Goal: Task Accomplishment & Management: Use online tool/utility

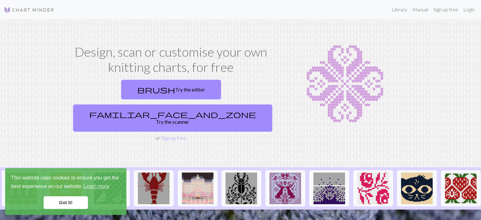
click at [66, 201] on link "Got it!" at bounding box center [66, 202] width 44 height 13
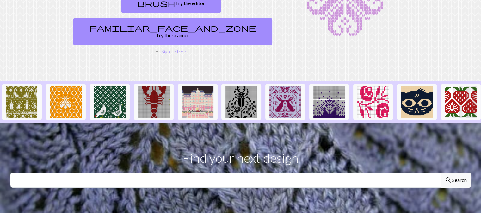
scroll to position [105, 0]
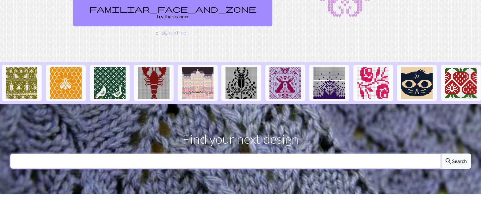
click at [135, 153] on input "text" at bounding box center [225, 160] width 431 height 15
type input "dinosaur"
click at [440, 153] on button "search Search" at bounding box center [455, 160] width 30 height 15
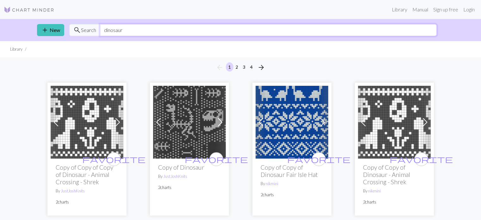
drag, startPoint x: 150, startPoint y: 34, endPoint x: 88, endPoint y: 29, distance: 62.5
click at [87, 29] on div "search Search dinosaur" at bounding box center [252, 30] width 367 height 12
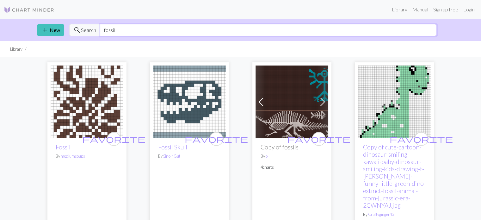
drag, startPoint x: 113, startPoint y: 32, endPoint x: 97, endPoint y: 31, distance: 16.1
click at [99, 31] on div "search Search fossil" at bounding box center [252, 30] width 367 height 12
click at [143, 34] on input "fossil" at bounding box center [268, 30] width 337 height 12
click at [89, 30] on div "search Search fossil" at bounding box center [252, 30] width 367 height 12
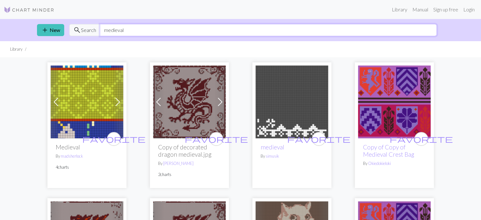
drag, startPoint x: 133, startPoint y: 33, endPoint x: 91, endPoint y: 29, distance: 42.2
click at [105, 28] on input "medieval" at bounding box center [268, 30] width 337 height 12
type input "m"
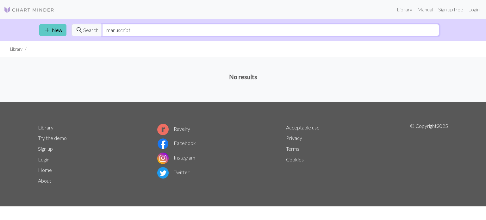
drag, startPoint x: 140, startPoint y: 29, endPoint x: 40, endPoint y: 31, distance: 99.6
click at [40, 31] on div "add New search Search manuscript" at bounding box center [242, 30] width 417 height 22
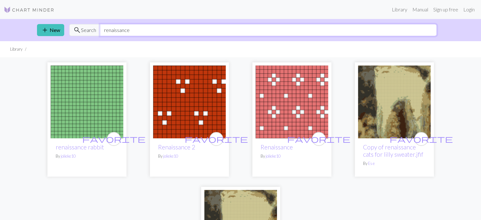
drag, startPoint x: 137, startPoint y: 30, endPoint x: 87, endPoint y: 31, distance: 49.6
click at [87, 31] on div "search Search renaissance" at bounding box center [252, 30] width 367 height 12
type input "stained glass"
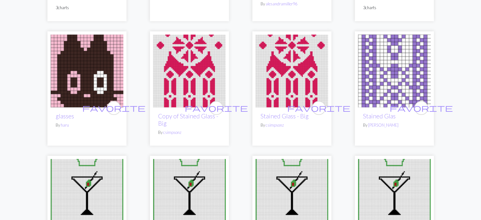
scroll to position [158, 0]
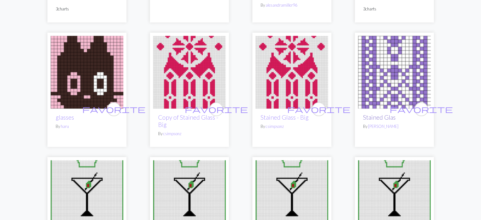
click at [379, 116] on link "Stained Glas" at bounding box center [379, 116] width 33 height 7
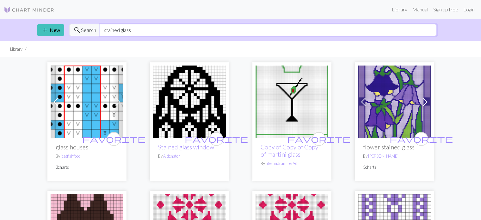
drag, startPoint x: 134, startPoint y: 30, endPoint x: 110, endPoint y: 30, distance: 23.4
click at [70, 28] on div "search Search stained glass" at bounding box center [252, 30] width 367 height 12
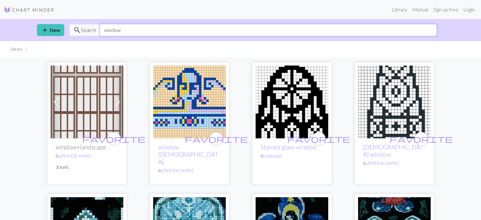
click at [84, 30] on div "search Search window" at bounding box center [252, 30] width 367 height 12
type input "gothic"
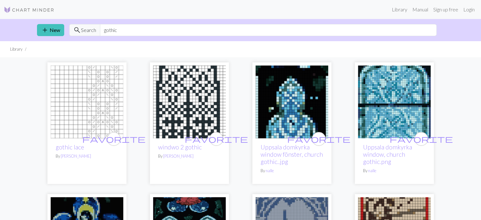
click at [156, 104] on img at bounding box center [189, 101] width 73 height 73
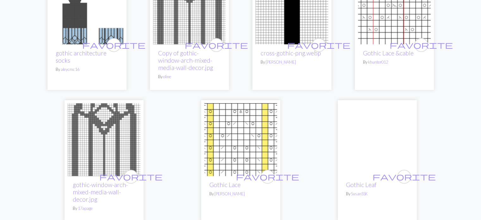
scroll to position [474, 0]
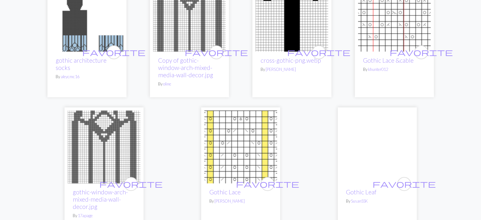
click at [123, 140] on img at bounding box center [104, 146] width 73 height 73
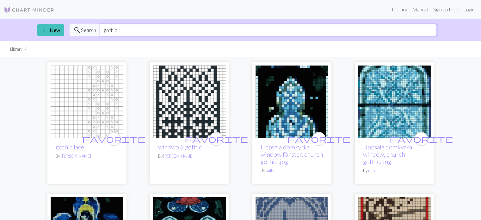
drag, startPoint x: 125, startPoint y: 32, endPoint x: 78, endPoint y: 32, distance: 46.8
click at [78, 32] on div "search Search gothic" at bounding box center [252, 30] width 367 height 12
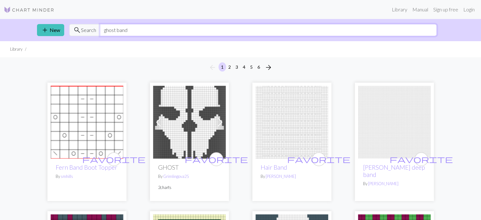
drag, startPoint x: 137, startPoint y: 24, endPoint x: 116, endPoint y: 26, distance: 20.3
click at [116, 26] on input "ghost band" at bounding box center [268, 30] width 337 height 12
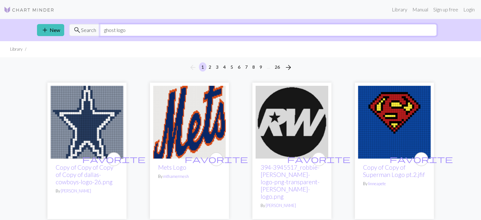
drag, startPoint x: 124, startPoint y: 30, endPoint x: 114, endPoint y: 28, distance: 9.7
click at [114, 28] on input "ghost logo" at bounding box center [268, 30] width 337 height 12
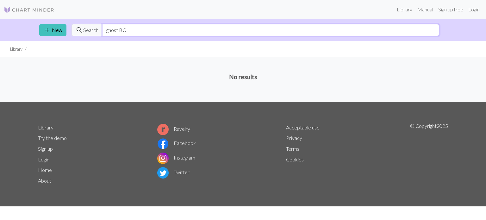
type input "ghost BC"
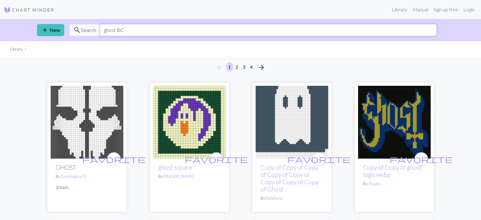
drag, startPoint x: 126, startPoint y: 30, endPoint x: 65, endPoint y: 28, distance: 61.3
click at [65, 28] on div "add New search Search ghost BC" at bounding box center [240, 30] width 417 height 22
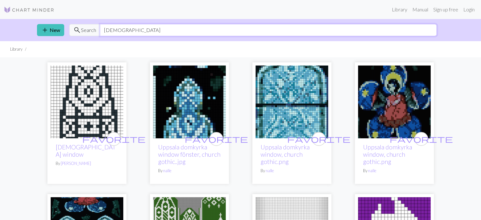
type input "[DEMOGRAPHIC_DATA]"
click at [69, 101] on img at bounding box center [87, 101] width 73 height 73
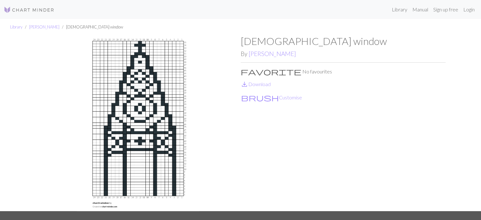
click at [24, 103] on div "Library [PERSON_NAME] [DEMOGRAPHIC_DATA] window [DEMOGRAPHIC_DATA] window By [P…" at bounding box center [240, 115] width 481 height 192
click at [15, 8] on img at bounding box center [29, 10] width 51 height 8
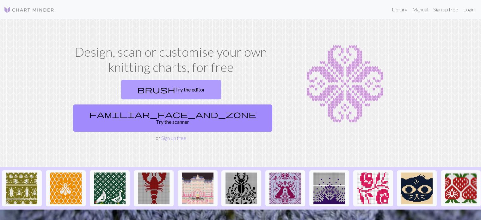
click at [121, 90] on link "brush Try the editor" at bounding box center [171, 90] width 100 height 20
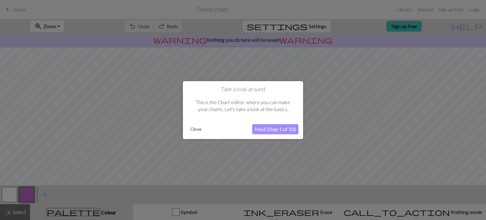
click at [281, 128] on button "Next (Step 1 of 10)" at bounding box center [275, 129] width 46 height 10
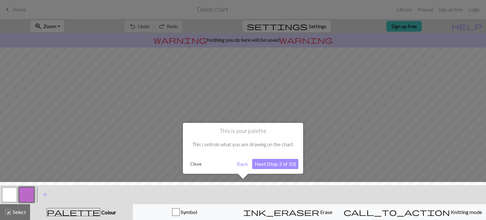
click at [274, 165] on button "Next (Step 2 of 10)" at bounding box center [275, 164] width 46 height 10
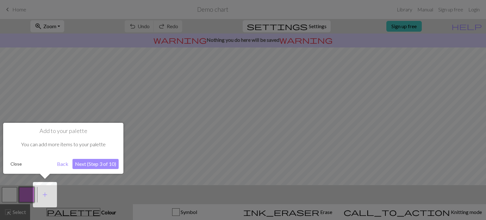
click at [86, 162] on button "Next (Step 3 of 10)" at bounding box center [95, 164] width 46 height 10
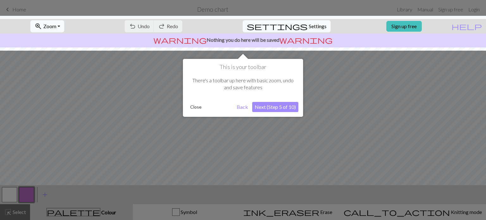
click at [278, 110] on button "Next (Step 5 of 10)" at bounding box center [275, 107] width 46 height 10
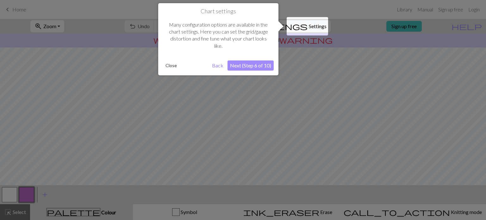
click at [250, 68] on button "Next (Step 6 of 10)" at bounding box center [250, 65] width 46 height 10
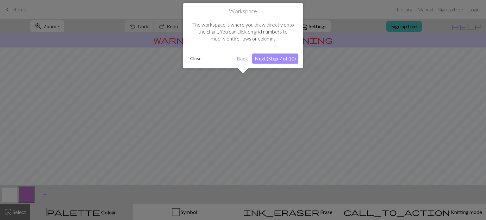
scroll to position [38, 0]
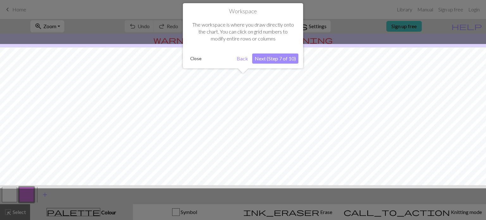
click at [275, 58] on button "Next (Step 7 of 10)" at bounding box center [275, 58] width 46 height 10
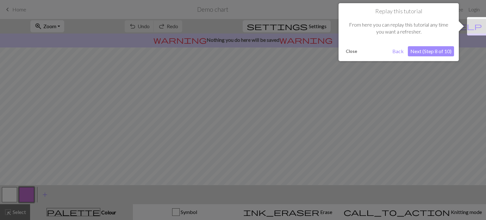
click at [442, 49] on button "Next (Step 8 of 10)" at bounding box center [430, 51] width 46 height 10
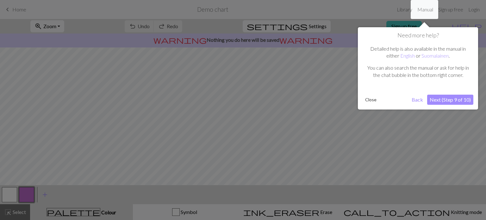
click at [447, 98] on button "Next (Step 9 of 10)" at bounding box center [450, 100] width 46 height 10
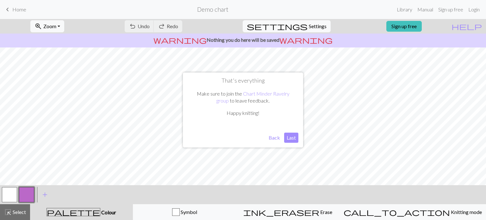
click at [288, 139] on button "Last" at bounding box center [291, 137] width 14 height 10
click at [302, 27] on button "settings Settings" at bounding box center [286, 26] width 88 height 12
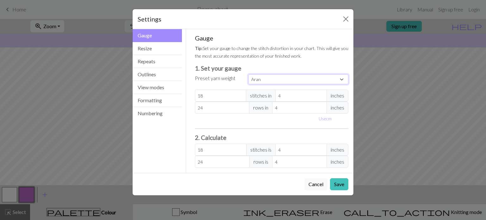
click at [269, 78] on select "Custom Square Lace Light Fingering Fingering Sport Double knit Worsted Aran Bul…" at bounding box center [298, 79] width 100 height 10
select select "worsted"
click at [248, 74] on select "Custom Square Lace Light Fingering Fingering Sport Double knit Worsted Aran Bul…" at bounding box center [298, 79] width 100 height 10
type input "20"
type input "26"
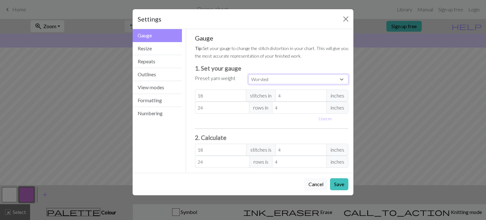
type input "20"
type input "26"
click at [151, 44] on button "Resize" at bounding box center [156, 48] width 49 height 13
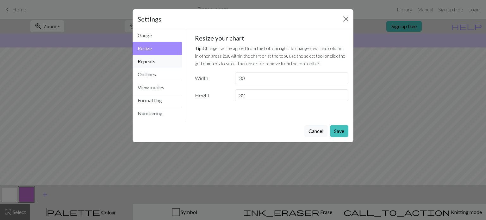
click at [153, 59] on button "Repeats" at bounding box center [156, 61] width 49 height 13
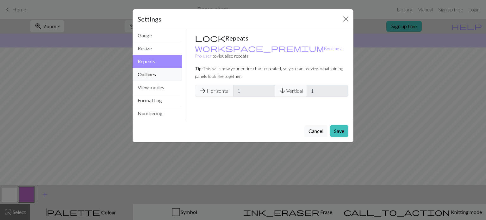
click at [155, 72] on button "Outlines" at bounding box center [156, 74] width 49 height 13
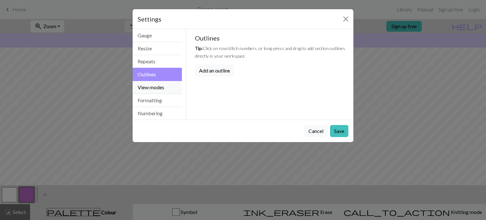
click at [156, 84] on button "View modes" at bounding box center [156, 87] width 49 height 13
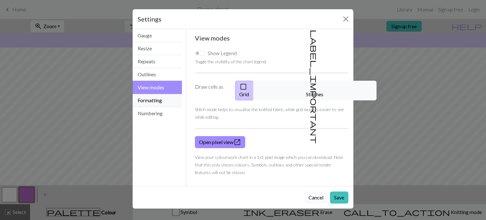
click at [158, 97] on button "Formatting" at bounding box center [156, 100] width 49 height 13
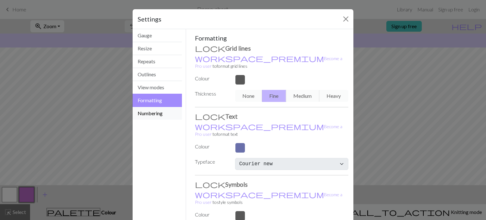
click at [155, 111] on button "Numbering" at bounding box center [156, 113] width 49 height 13
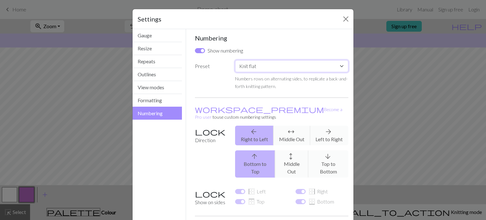
click at [264, 64] on select "Custom Knit flat Knit in the round Lace knitting Cross stitch" at bounding box center [291, 66] width 113 height 12
select select "round"
click at [235, 60] on select "Custom Knit flat Knit in the round Lace knitting Cross stitch" at bounding box center [291, 66] width 113 height 12
checkbox input "false"
click at [149, 38] on button "Gauge" at bounding box center [156, 35] width 49 height 13
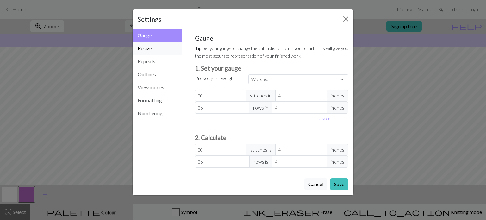
click at [153, 44] on button "Resize" at bounding box center [156, 48] width 49 height 13
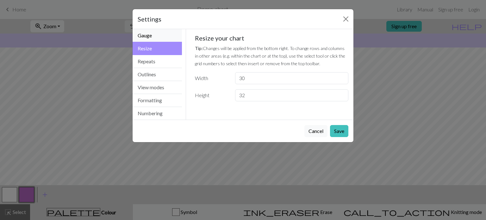
click at [153, 35] on button "Gauge" at bounding box center [156, 35] width 49 height 13
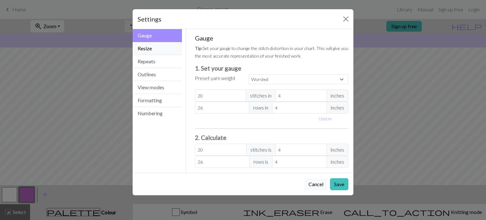
click at [160, 47] on button "Resize" at bounding box center [156, 48] width 49 height 13
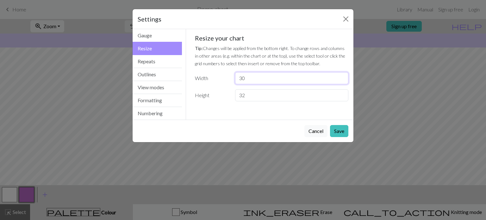
drag, startPoint x: 249, startPoint y: 80, endPoint x: 227, endPoint y: 78, distance: 22.2
click at [227, 78] on div "Width 30" at bounding box center [271, 78] width 161 height 12
type input "100"
click at [256, 98] on input "32" at bounding box center [291, 95] width 113 height 12
drag, startPoint x: 234, startPoint y: 95, endPoint x: 230, endPoint y: 95, distance: 3.2
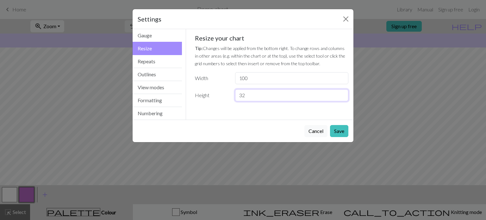
click at [231, 95] on div "32" at bounding box center [291, 95] width 121 height 12
type input "150"
click at [160, 64] on button "Repeats" at bounding box center [156, 61] width 49 height 13
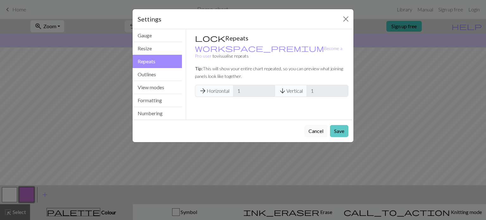
click at [337, 130] on button "Save" at bounding box center [339, 131] width 18 height 12
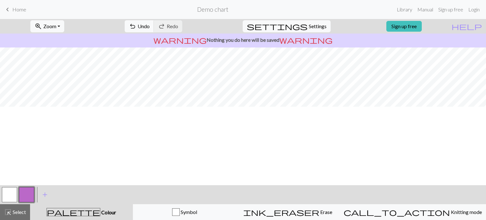
scroll to position [0, 0]
click at [10, 193] on button "button" at bounding box center [9, 194] width 15 height 15
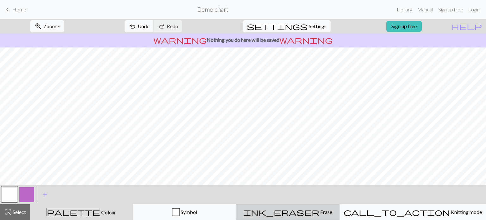
click at [319, 214] on span "Erase" at bounding box center [325, 212] width 13 height 6
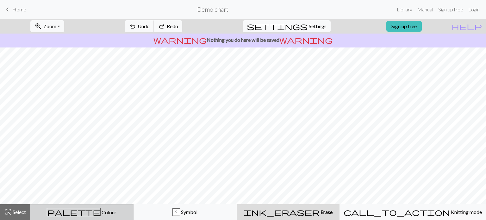
click at [101, 213] on span "Colour" at bounding box center [109, 212] width 16 height 6
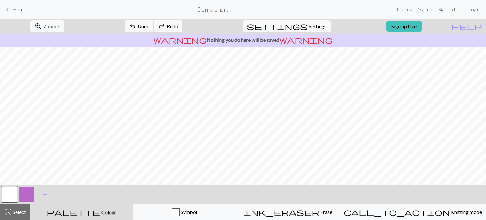
click at [12, 191] on button "button" at bounding box center [9, 194] width 15 height 15
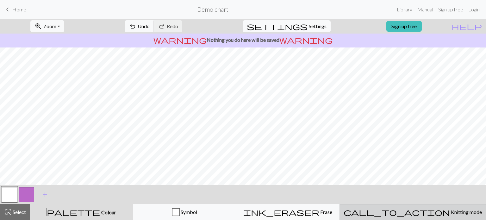
click at [449, 210] on span "Knitting mode" at bounding box center [465, 212] width 32 height 6
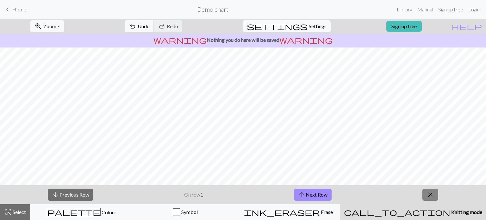
click at [433, 196] on span "close" at bounding box center [430, 194] width 8 height 9
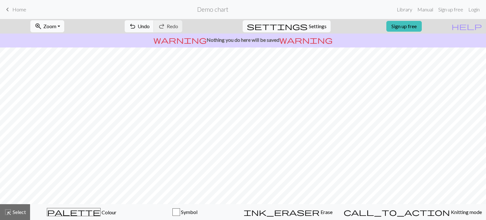
click at [64, 29] on button "zoom_in Zoom Zoom" at bounding box center [47, 26] width 34 height 12
click at [59, 76] on button "50%" at bounding box center [56, 76] width 50 height 10
click at [20, 211] on span "Select" at bounding box center [19, 212] width 14 height 6
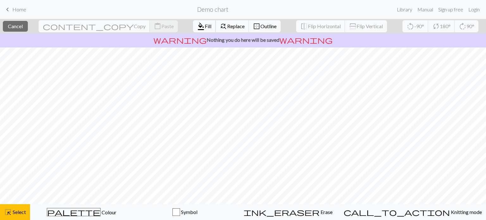
click at [205, 25] on span "Fill" at bounding box center [208, 26] width 7 height 6
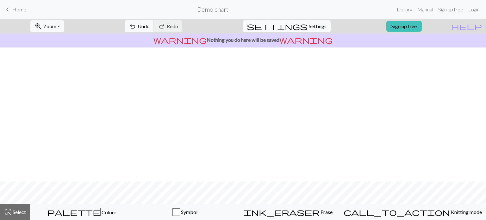
scroll to position [344, 0]
click at [64, 24] on button "zoom_in Zoom Zoom" at bounding box center [47, 26] width 34 height 12
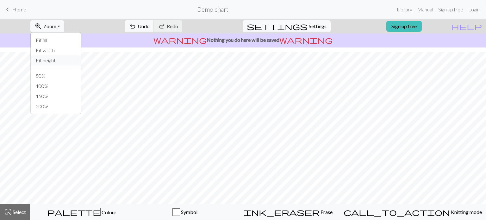
click at [60, 59] on button "Fit height" at bounding box center [56, 60] width 50 height 10
click at [56, 28] on span "Zoom" at bounding box center [49, 26] width 13 height 6
click at [63, 62] on button "Fit height" at bounding box center [56, 60] width 50 height 10
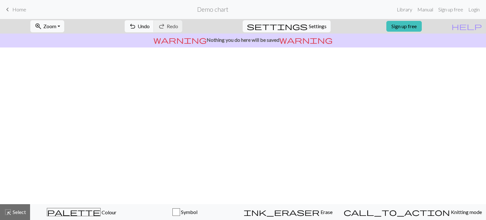
scroll to position [0, 0]
click at [56, 27] on span "Zoom" at bounding box center [49, 26] width 13 height 6
click at [55, 52] on button "Fit width" at bounding box center [56, 50] width 50 height 10
click at [310, 29] on span "Settings" at bounding box center [318, 26] width 18 height 8
select select "worsted"
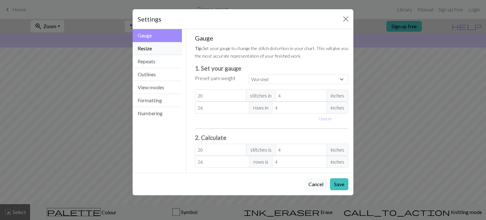
click at [145, 50] on button "Resize" at bounding box center [156, 48] width 49 height 13
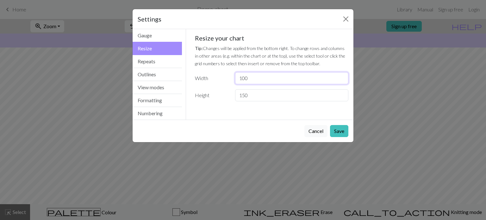
drag, startPoint x: 233, startPoint y: 76, endPoint x: 218, endPoint y: 73, distance: 15.3
click at [222, 74] on div "Width 100" at bounding box center [271, 78] width 161 height 12
drag, startPoint x: 241, startPoint y: 97, endPoint x: 226, endPoint y: 95, distance: 14.6
click at [226, 95] on div "Height 150" at bounding box center [271, 95] width 161 height 12
drag, startPoint x: 249, startPoint y: 75, endPoint x: 220, endPoint y: 76, distance: 29.1
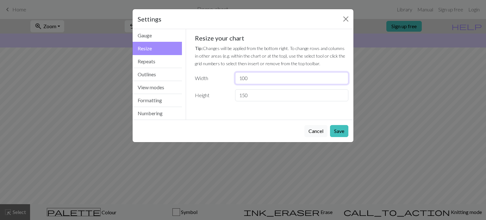
click at [220, 76] on div "Width 100" at bounding box center [271, 78] width 161 height 12
type input "150"
drag, startPoint x: 250, startPoint y: 91, endPoint x: 230, endPoint y: 92, distance: 20.6
click at [230, 92] on div "Height 150" at bounding box center [271, 95] width 161 height 12
type input "100"
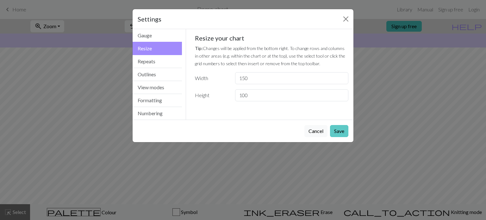
click at [343, 133] on button "Save" at bounding box center [339, 131] width 18 height 12
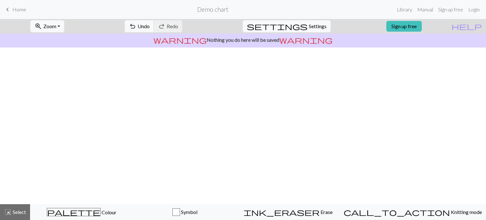
scroll to position [225, 0]
click at [17, 15] on div "keyboard_arrow_left Home Demo chart Library Manual Sign up free Login" at bounding box center [243, 9] width 486 height 13
click at [21, 9] on span "Home" at bounding box center [19, 9] width 14 height 6
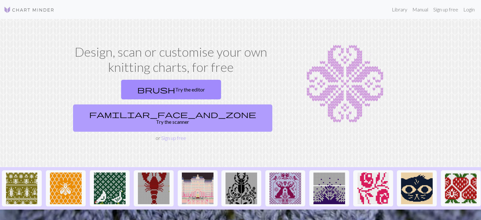
click at [225, 104] on link "familiar_face_and_zone Try the scanner" at bounding box center [172, 117] width 199 height 27
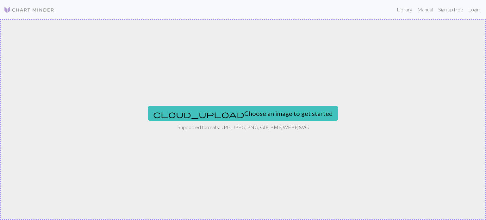
click at [201, 103] on div "cloud_upload Choose an image to get started Supported formats: JPG, JPEG, PNG, …" at bounding box center [243, 119] width 486 height 201
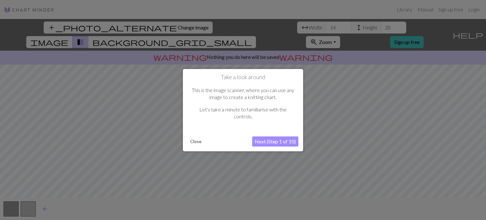
click at [281, 140] on button "Next (Step 1 of 10)" at bounding box center [275, 141] width 46 height 10
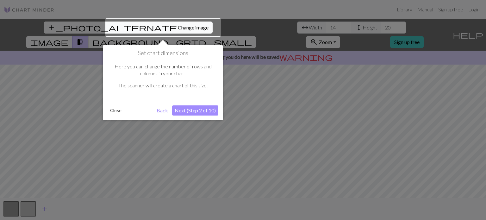
click at [197, 109] on button "Next (Step 2 of 10)" at bounding box center [195, 110] width 46 height 10
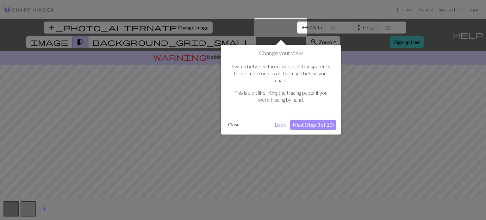
click at [326, 119] on button "Next (Step 3 of 10)" at bounding box center [313, 124] width 46 height 10
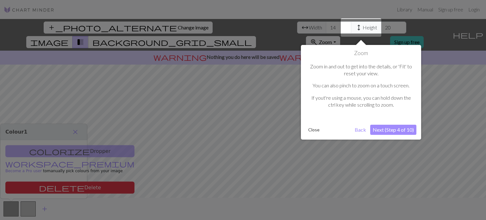
click at [403, 130] on button "Next (Step 4 of 10)" at bounding box center [393, 130] width 46 height 10
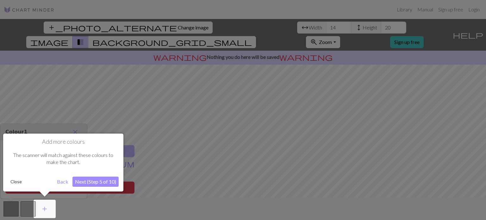
click at [93, 180] on button "Next (Step 5 of 10)" at bounding box center [95, 181] width 46 height 10
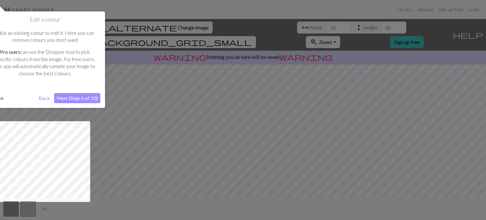
click at [82, 100] on button "Next (Step 6 of 10)" at bounding box center [77, 98] width 46 height 10
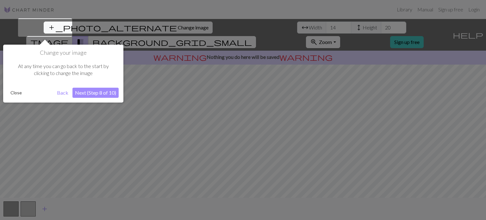
click at [87, 91] on button "Next (Step 8 of 10)" at bounding box center [95, 93] width 46 height 10
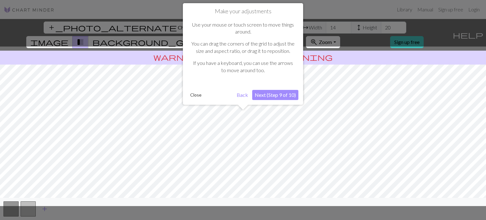
click at [277, 98] on button "Next (Step 9 of 10)" at bounding box center [275, 95] width 46 height 10
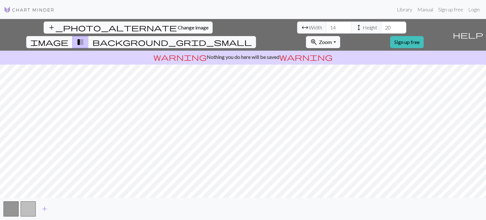
click at [242, 48] on div "add_photo_alternate Change image arrow_range Width 14 height Height 20 image tr…" at bounding box center [243, 119] width 486 height 201
click at [233, 199] on div "add_photo_alternate Change image arrow_range Width 14 height Height 20 image tr…" at bounding box center [243, 119] width 486 height 201
click at [360, 34] on div "add_photo_alternate Change image arrow_range Width 14 height Height 20 image tr…" at bounding box center [243, 119] width 486 height 201
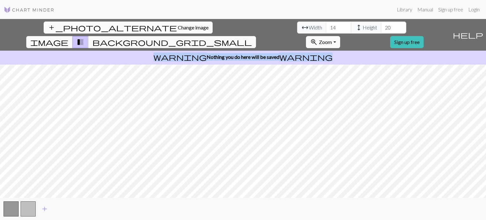
click at [332, 39] on span "Zoom" at bounding box center [325, 42] width 13 height 6
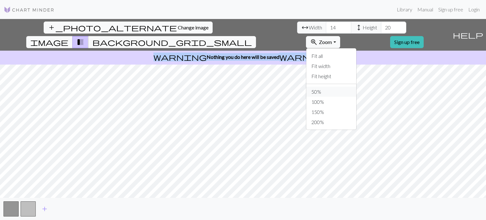
click at [356, 87] on button "50%" at bounding box center [331, 92] width 50 height 10
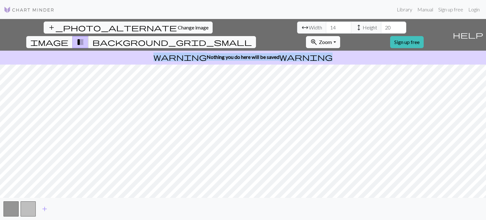
click at [332, 39] on span "Zoom" at bounding box center [325, 42] width 13 height 6
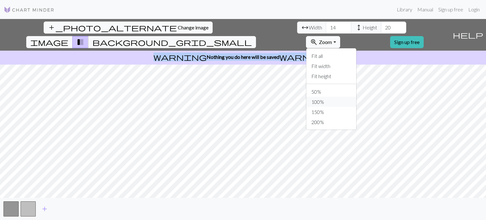
click at [356, 97] on button "100%" at bounding box center [331, 102] width 50 height 10
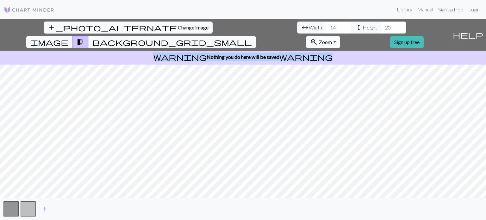
click at [332, 39] on span "Zoom" at bounding box center [325, 42] width 13 height 6
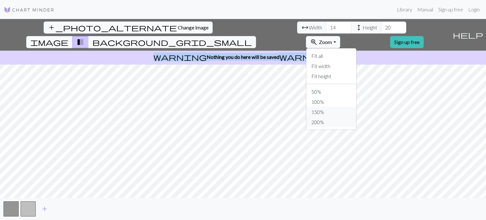
click at [353, 101] on div "Fit all Fit width Fit height 50% 100% 150% 200%" at bounding box center [331, 89] width 51 height 82
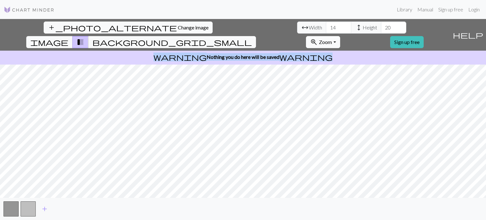
click at [332, 39] on span "Zoom" at bounding box center [325, 42] width 13 height 6
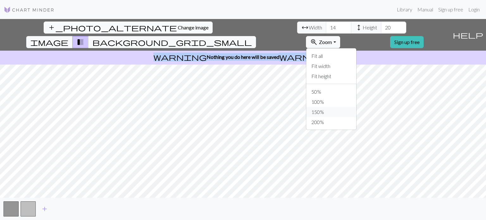
click at [356, 107] on button "150%" at bounding box center [331, 112] width 50 height 10
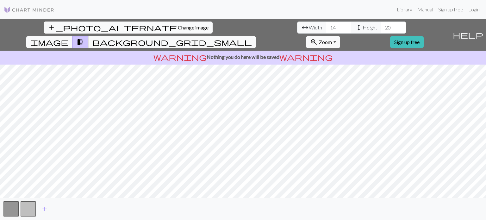
click at [382, 23] on div "add_photo_alternate Change image arrow_range Width 14 height Height 20 image tr…" at bounding box center [224, 35] width 449 height 32
click at [339, 36] on button "zoom_in Zoom Zoom" at bounding box center [323, 42] width 34 height 12
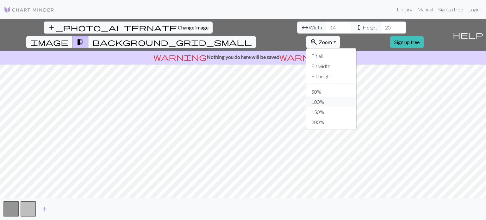
click at [356, 97] on button "100%" at bounding box center [331, 102] width 50 height 10
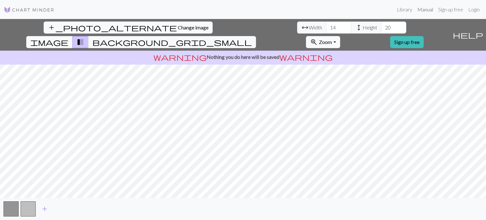
click at [424, 10] on link "Manual" at bounding box center [424, 9] width 21 height 13
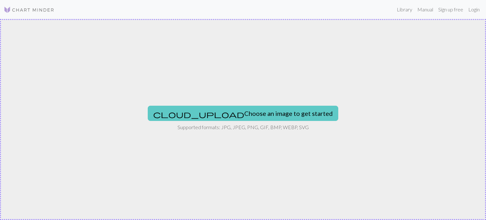
click at [234, 116] on button "cloud_upload Choose an image to get started" at bounding box center [243, 113] width 190 height 15
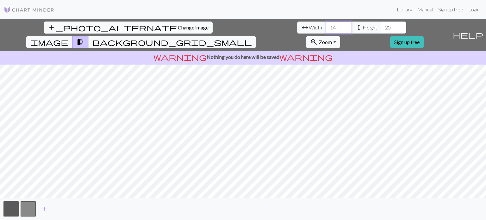
click at [326, 25] on input "14" at bounding box center [338, 27] width 25 height 12
drag, startPoint x: 147, startPoint y: 26, endPoint x: 137, endPoint y: 27, distance: 9.8
click at [326, 27] on input "14" at bounding box center [338, 27] width 25 height 12
type input "57"
click at [381, 25] on input "20" at bounding box center [393, 27] width 25 height 12
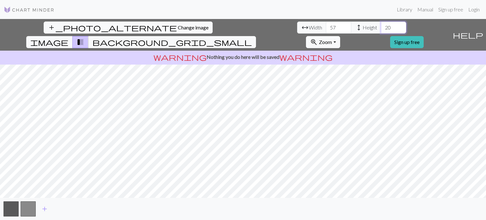
click at [381, 27] on input "20" at bounding box center [393, 27] width 25 height 12
drag, startPoint x: 199, startPoint y: 29, endPoint x: 191, endPoint y: 28, distance: 7.6
click at [381, 28] on input "20" at bounding box center [393, 27] width 25 height 12
click at [381, 26] on input "78" at bounding box center [393, 27] width 25 height 12
click at [326, 26] on input "57" at bounding box center [338, 27] width 25 height 12
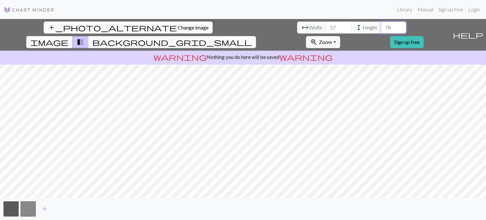
click at [381, 26] on input "78" at bounding box center [393, 27] width 25 height 12
click at [332, 39] on span "Zoom" at bounding box center [325, 42] width 13 height 6
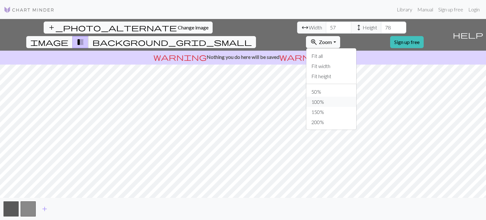
click at [356, 97] on button "100%" at bounding box center [331, 102] width 50 height 10
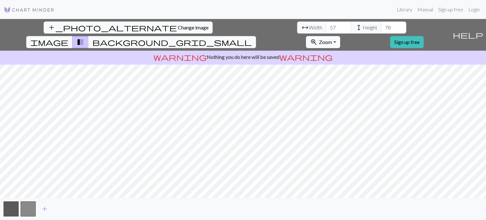
drag, startPoint x: 367, startPoint y: 25, endPoint x: 365, endPoint y: 33, distance: 7.8
click at [332, 39] on span "Zoom" at bounding box center [325, 42] width 13 height 6
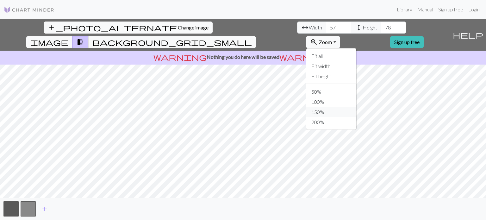
click at [355, 107] on button "150%" at bounding box center [331, 112] width 50 height 10
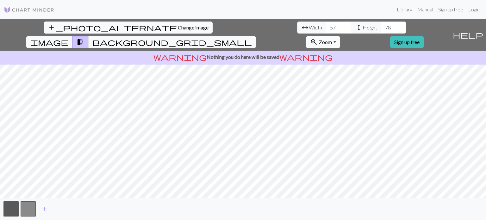
click at [339, 36] on button "zoom_in Zoom Zoom" at bounding box center [323, 42] width 34 height 12
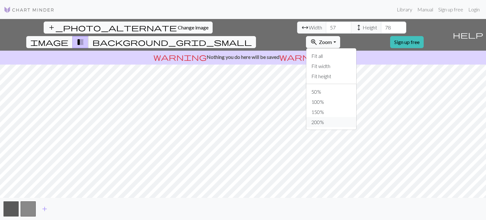
click at [356, 117] on button "200%" at bounding box center [331, 122] width 50 height 10
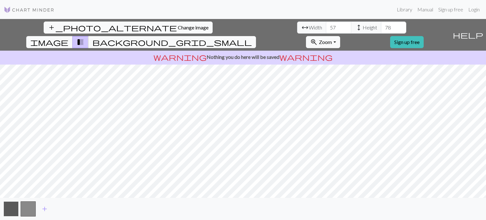
click at [3, 207] on button "button" at bounding box center [10, 208] width 15 height 15
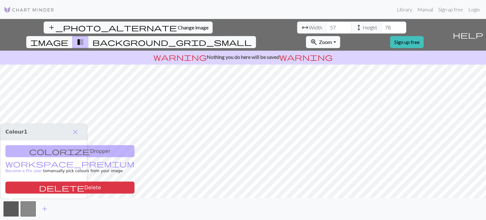
click at [43, 151] on div "colorize Dropper workspace_premium Become a Pro user to manually pick colours f…" at bounding box center [43, 169] width 87 height 58
click at [46, 148] on div "colorize Dropper workspace_premium Become a Pro user to manually pick colours f…" at bounding box center [43, 169] width 87 height 58
click at [43, 153] on div "colorize Dropper workspace_premium Become a Pro user to manually pick colours f…" at bounding box center [43, 169] width 87 height 58
click at [75, 132] on span "close" at bounding box center [75, 131] width 8 height 9
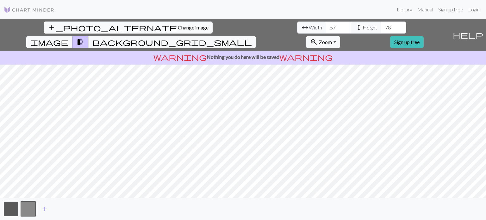
click at [10, 209] on button "button" at bounding box center [10, 208] width 15 height 15
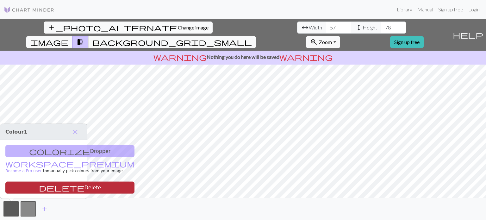
click at [42, 186] on button "delete Delete" at bounding box center [69, 187] width 129 height 12
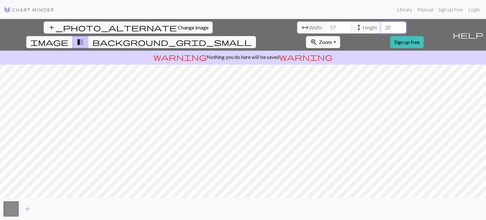
type input "20"
click at [68, 38] on span "image" at bounding box center [49, 42] width 38 height 9
click at [252, 38] on span "background_grid_small" at bounding box center [171, 42] width 159 height 9
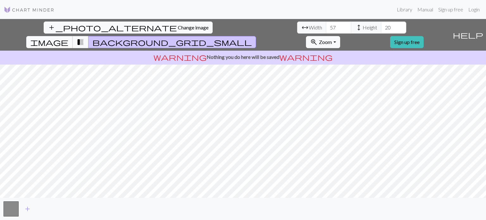
click at [68, 38] on span "image" at bounding box center [49, 42] width 38 height 9
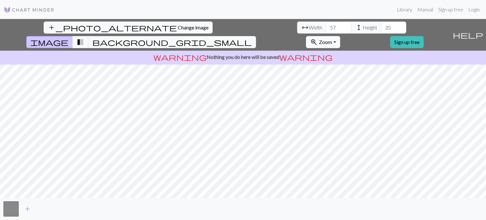
click at [475, 30] on span "help" at bounding box center [467, 34] width 30 height 9
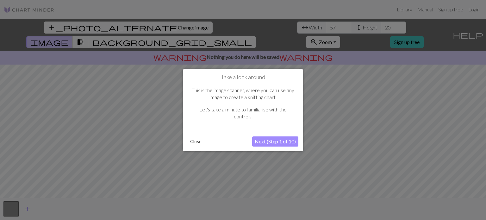
click at [270, 139] on button "Next (Step 1 of 10)" at bounding box center [275, 141] width 46 height 10
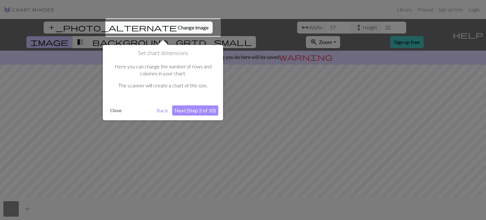
click at [197, 109] on button "Next (Step 2 of 10)" at bounding box center [195, 110] width 46 height 10
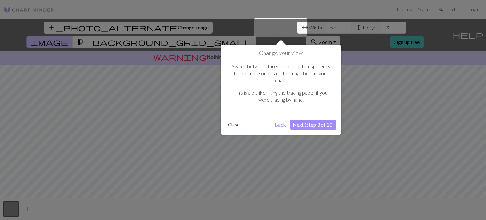
click at [305, 119] on button "Next (Step 3 of 10)" at bounding box center [313, 124] width 46 height 10
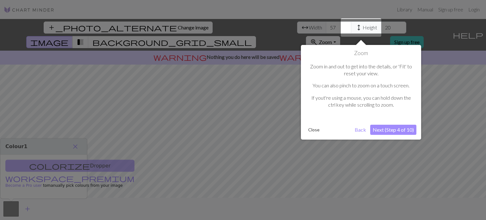
click at [389, 130] on button "Next (Step 4 of 10)" at bounding box center [393, 130] width 46 height 10
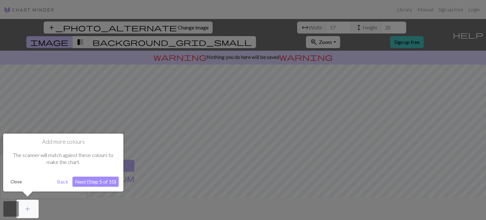
click at [89, 181] on button "Next (Step 5 of 10)" at bounding box center [95, 181] width 46 height 10
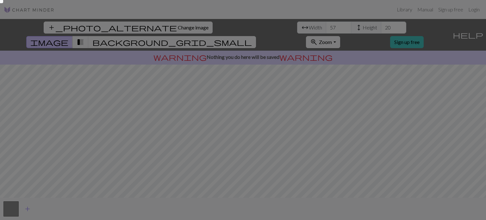
click at [3, 3] on div at bounding box center [243, 110] width 486 height 220
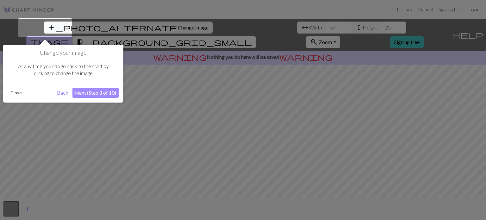
click at [96, 92] on button "Next (Step 8 of 10)" at bounding box center [95, 93] width 46 height 10
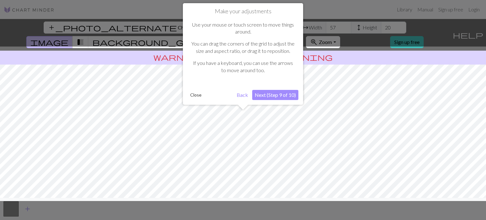
click at [274, 93] on button "Next (Step 9 of 10)" at bounding box center [275, 95] width 46 height 10
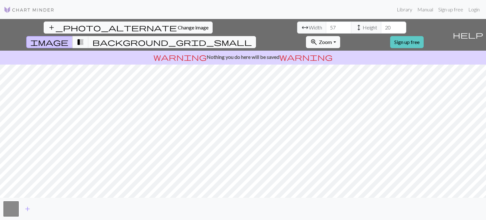
click at [423, 36] on link "Sign up free" at bounding box center [407, 42] width 34 height 12
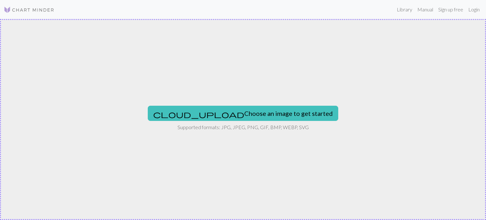
click at [244, 125] on p "Supported formats: JPG, JPEG, PNG, GIF, BMP, WEBP, SVG" at bounding box center [242, 127] width 131 height 8
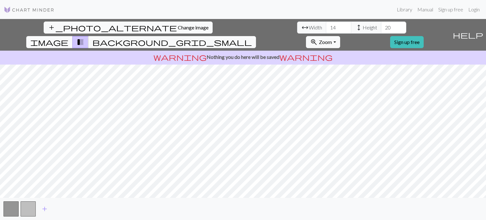
click at [68, 38] on span "image" at bounding box center [49, 42] width 38 height 9
drag, startPoint x: 148, startPoint y: 28, endPoint x: 118, endPoint y: 27, distance: 30.1
click at [297, 27] on div "arrow_range Width 14 height Height 20" at bounding box center [351, 27] width 109 height 12
type input "57"
drag, startPoint x: 205, startPoint y: 28, endPoint x: 192, endPoint y: 28, distance: 12.6
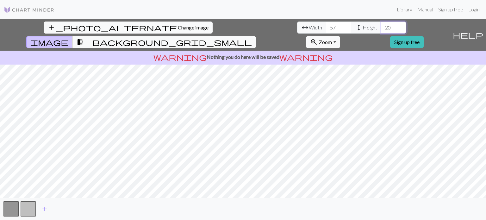
click at [381, 28] on input "20" at bounding box center [393, 27] width 25 height 12
type input "78"
click at [68, 38] on span "image" at bounding box center [49, 42] width 38 height 9
click at [84, 38] on span "transition_fade" at bounding box center [80, 42] width 8 height 9
click at [68, 38] on span "image" at bounding box center [49, 42] width 38 height 9
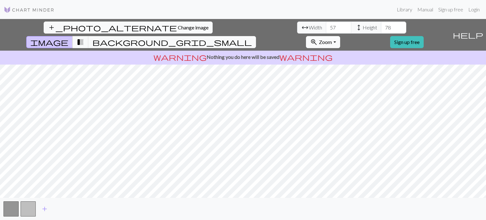
click at [332, 39] on span "Zoom" at bounding box center [325, 42] width 13 height 6
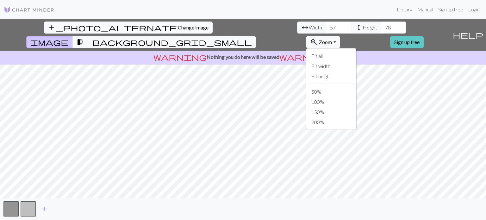
click at [423, 36] on link "Sign up free" at bounding box center [407, 42] width 34 height 12
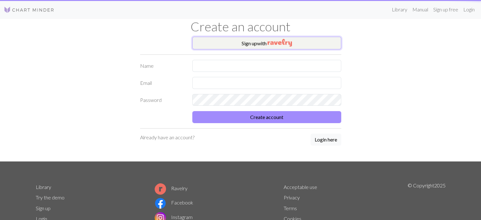
click at [241, 45] on button "Sign up with" at bounding box center [266, 43] width 149 height 13
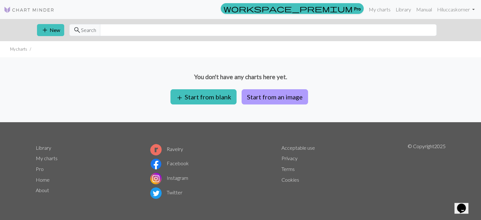
click at [254, 99] on button "Start from an image" at bounding box center [275, 96] width 66 height 15
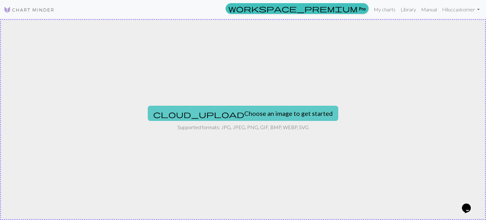
click at [236, 113] on button "cloud_upload Choose an image to get started" at bounding box center [243, 113] width 190 height 15
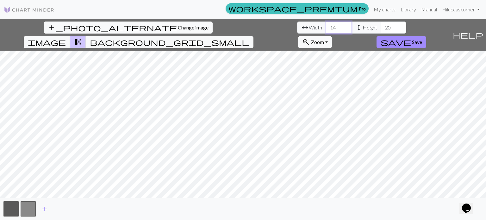
click at [326, 31] on input "14" at bounding box center [338, 27] width 25 height 12
drag, startPoint x: 149, startPoint y: 28, endPoint x: 142, endPoint y: 25, distance: 7.3
click at [326, 26] on input "14" at bounding box center [338, 27] width 25 height 12
type input "57"
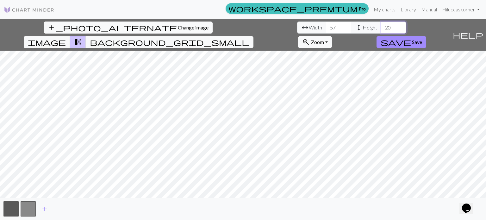
drag, startPoint x: 202, startPoint y: 27, endPoint x: 195, endPoint y: 26, distance: 7.0
click at [381, 26] on input "20" at bounding box center [393, 27] width 25 height 12
drag, startPoint x: 208, startPoint y: 28, endPoint x: 199, endPoint y: 27, distance: 9.2
click at [381, 27] on input "19" at bounding box center [393, 27] width 25 height 12
drag, startPoint x: 205, startPoint y: 27, endPoint x: 193, endPoint y: 27, distance: 11.4
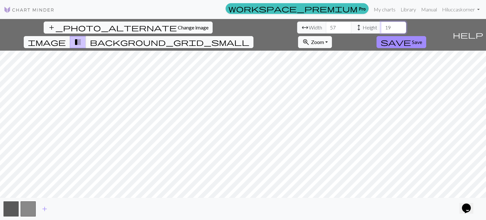
click at [297, 27] on div "arrow_range Width 57 height Height 19" at bounding box center [351, 27] width 109 height 12
type input "78"
click at [66, 38] on span "image" at bounding box center [47, 42] width 38 height 9
click at [332, 36] on button "zoom_in Zoom Zoom" at bounding box center [315, 42] width 34 height 12
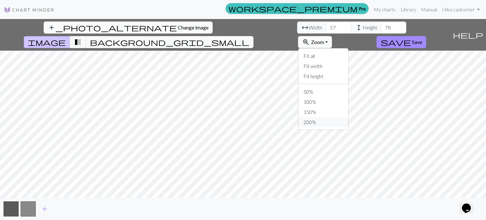
click at [348, 117] on button "200%" at bounding box center [323, 122] width 50 height 10
click at [324, 39] on span "Zoom" at bounding box center [317, 42] width 13 height 6
click at [348, 107] on button "150%" at bounding box center [323, 112] width 50 height 10
click at [14, 208] on button "button" at bounding box center [10, 208] width 15 height 15
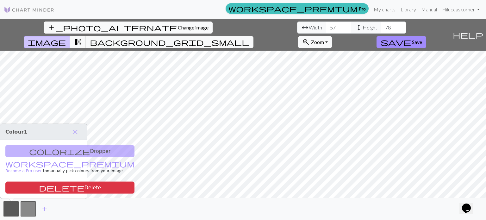
click at [47, 151] on div "colorize Dropper workspace_premium Become a Pro user to manually pick colours f…" at bounding box center [43, 169] width 87 height 58
click at [65, 152] on div "colorize Dropper workspace_premium Become a Pro user to manually pick colours f…" at bounding box center [43, 169] width 87 height 58
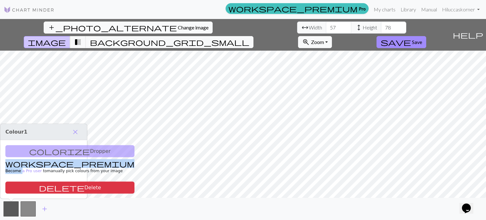
click at [65, 152] on div "colorize Dropper workspace_premium Become a Pro user to manually pick colours f…" at bounding box center [43, 169] width 87 height 58
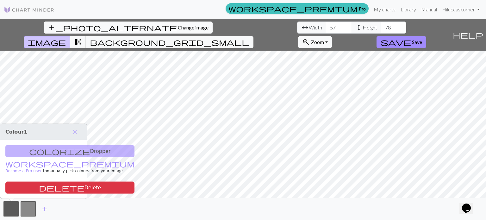
click at [25, 151] on div "colorize Dropper workspace_premium Become a Pro user to manually pick colours f…" at bounding box center [43, 169] width 87 height 58
click at [83, 130] on h3 "Colour 1 close" at bounding box center [43, 132] width 87 height 16
click at [76, 133] on span "close" at bounding box center [75, 131] width 8 height 9
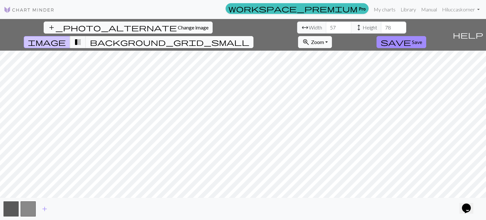
click at [249, 38] on span "background_grid_small" at bounding box center [169, 42] width 159 height 9
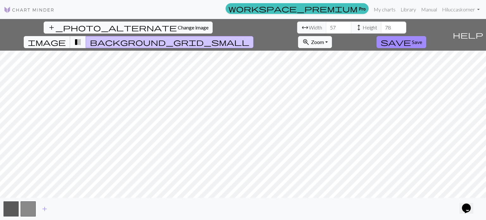
click at [66, 38] on span "image" at bounding box center [47, 42] width 38 height 9
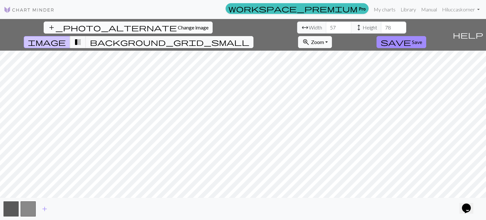
click at [178, 26] on span "Change image" at bounding box center [193, 27] width 31 height 6
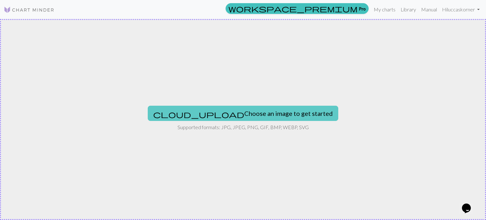
click at [235, 113] on button "cloud_upload Choose an image to get started" at bounding box center [243, 113] width 190 height 15
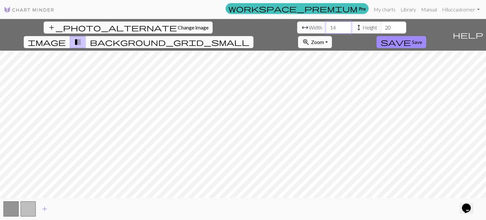
click at [326, 27] on input "14" at bounding box center [338, 27] width 25 height 12
drag, startPoint x: 148, startPoint y: 27, endPoint x: 137, endPoint y: 26, distance: 11.4
click at [297, 26] on div "arrow_range Width 14 height Height 20" at bounding box center [351, 27] width 109 height 12
type input "57"
click at [381, 27] on input "19" at bounding box center [393, 27] width 25 height 12
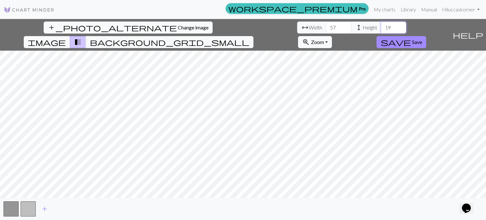
drag, startPoint x: 208, startPoint y: 27, endPoint x: 190, endPoint y: 27, distance: 18.0
click at [297, 27] on div "arrow_range Width 57 height Height 19" at bounding box center [351, 27] width 109 height 12
type input "78"
click at [324, 39] on span "Zoom" at bounding box center [317, 42] width 13 height 6
click at [348, 117] on button "200%" at bounding box center [323, 122] width 50 height 10
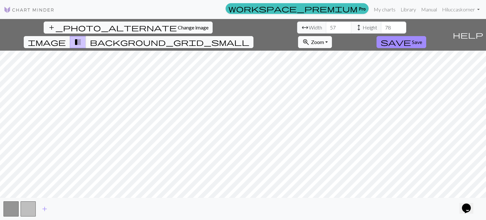
click at [332, 36] on button "zoom_in Zoom Zoom" at bounding box center [315, 42] width 34 height 12
click at [348, 97] on button "100%" at bounding box center [323, 102] width 50 height 10
click at [249, 38] on span "background_grid_small" at bounding box center [169, 42] width 159 height 9
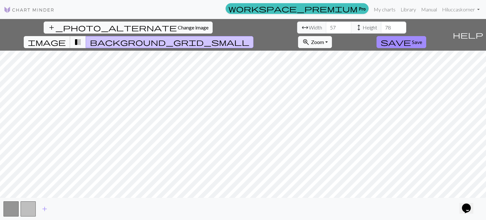
click at [66, 38] on span "image" at bounding box center [47, 42] width 38 height 9
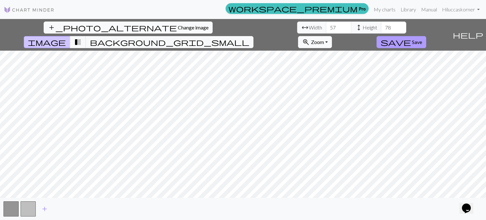
click at [422, 39] on span "Save" at bounding box center [417, 42] width 10 height 6
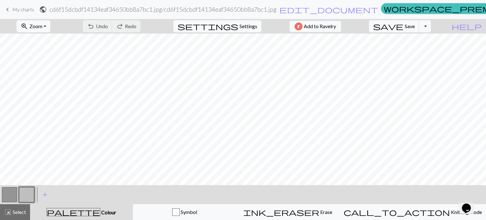
click at [15, 188] on button "button" at bounding box center [9, 194] width 15 height 15
click at [12, 192] on button "button" at bounding box center [9, 194] width 15 height 15
click at [14, 192] on button "button" at bounding box center [9, 194] width 15 height 15
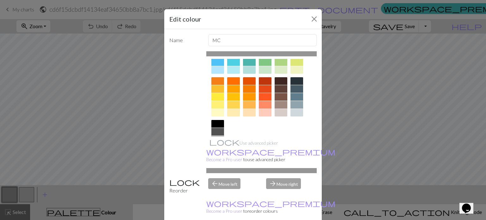
scroll to position [102, 0]
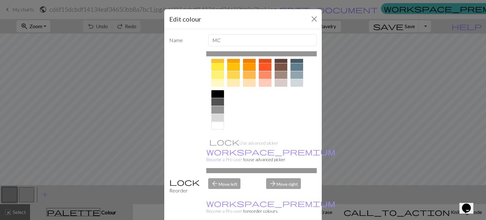
click at [212, 126] on div at bounding box center [217, 126] width 13 height 8
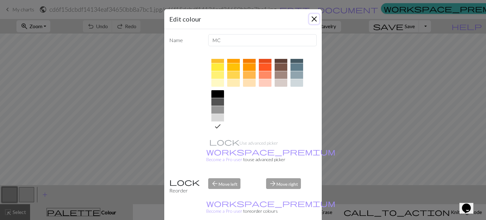
click at [313, 18] on button "Close" at bounding box center [314, 19] width 10 height 10
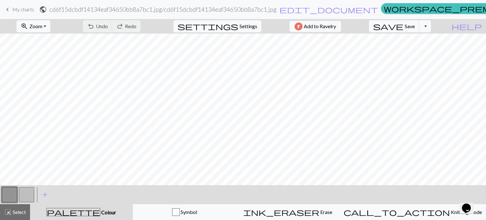
click at [23, 196] on button "button" at bounding box center [26, 194] width 15 height 15
click at [28, 195] on button "button" at bounding box center [26, 194] width 15 height 15
click at [28, 195] on div "Edit colour Name CC1 Use advanced picker workspace_premium Become a Pro user to…" at bounding box center [243, 110] width 486 height 220
click at [28, 195] on button "button" at bounding box center [26, 194] width 15 height 15
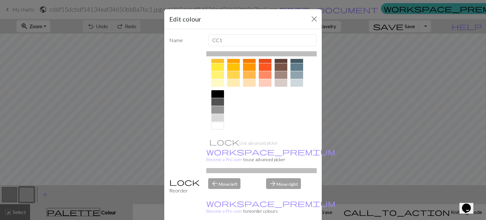
click at [216, 93] on div at bounding box center [217, 94] width 13 height 8
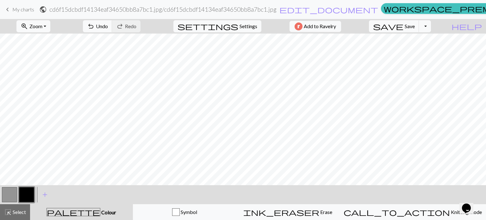
click at [10, 197] on button "button" at bounding box center [9, 194] width 15 height 15
click at [10, 194] on button "button" at bounding box center [9, 194] width 15 height 15
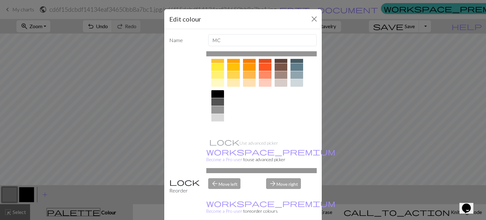
click at [213, 127] on div at bounding box center [217, 126] width 13 height 8
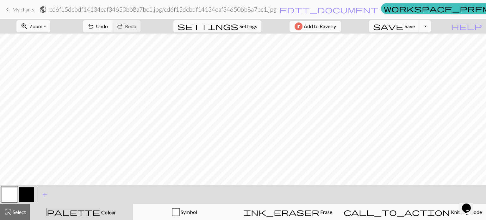
click at [50, 29] on button "zoom_in Zoom Zoom" at bounding box center [33, 26] width 34 height 12
click at [40, 77] on button "50%" at bounding box center [42, 76] width 50 height 10
click at [23, 195] on button "button" at bounding box center [26, 194] width 15 height 15
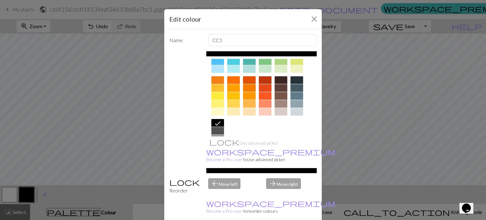
scroll to position [102, 0]
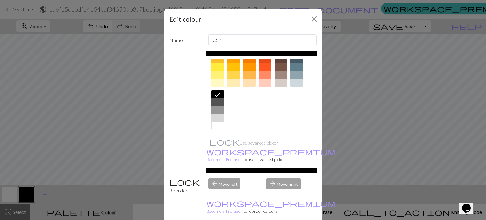
click at [214, 110] on div at bounding box center [217, 110] width 13 height 8
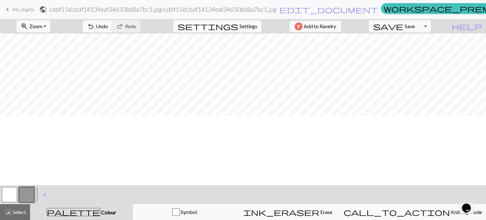
scroll to position [0, 0]
click at [47, 22] on button "zoom_in Zoom Zoom" at bounding box center [33, 26] width 34 height 12
click at [37, 105] on button "200%" at bounding box center [42, 106] width 50 height 10
click at [42, 26] on span "Zoom" at bounding box center [35, 26] width 13 height 6
click at [36, 85] on button "100%" at bounding box center [42, 86] width 50 height 10
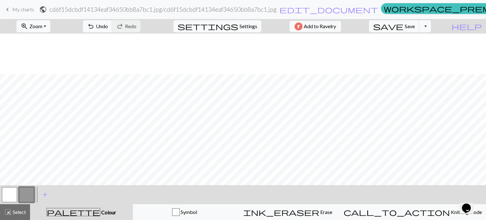
scroll to position [158, 0]
click at [39, 33] on div "zoom_in Zoom Zoom Fit all Fit width Fit height 50% 100% 150% 200%" at bounding box center [33, 26] width 43 height 15
click at [40, 30] on button "zoom_in Zoom Zoom" at bounding box center [33, 26] width 34 height 12
click at [41, 75] on button "50%" at bounding box center [42, 76] width 50 height 10
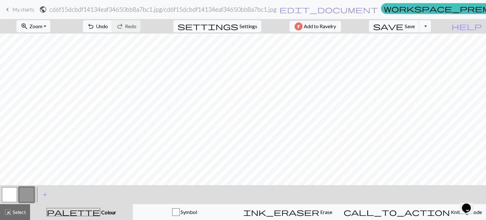
click at [118, 7] on h2 "cd6f15dcbdf14134eaf34650bb8a7bc1.jpg / cd6f15dcbdf14134eaf34650bb8a7bc1.jpg" at bounding box center [162, 9] width 227 height 7
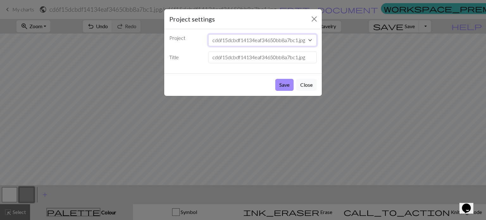
click at [279, 39] on select "cd6f15dcbdf14134eaf34650bb8a7bc1.jpg" at bounding box center [262, 40] width 109 height 12
click at [281, 39] on select "cd6f15dcbdf14134eaf34650bb8a7bc1.jpg" at bounding box center [262, 40] width 109 height 12
click at [310, 23] on button "Close" at bounding box center [314, 19] width 10 height 10
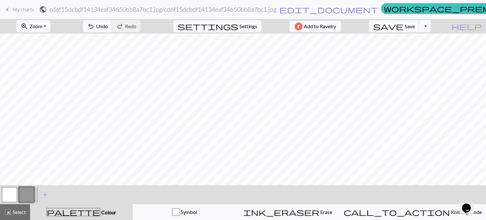
click at [313, 10] on span "edit_document" at bounding box center [328, 9] width 99 height 9
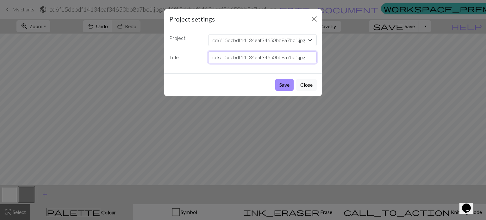
click at [243, 57] on input "cd6f15dcbdf14134eaf34650bb8a7bc1.jpg" at bounding box center [262, 57] width 109 height 12
drag, startPoint x: 308, startPoint y: 58, endPoint x: 135, endPoint y: 56, distance: 172.9
click at [156, 56] on div "Project settings Project cd6f15dcbdf14134eaf34650bb8a7bc1.jpg Title cd6f15dcbdf…" at bounding box center [243, 110] width 486 height 220
type input "Stained Glass Church Window Motif"
click at [274, 84] on div "Save Close" at bounding box center [242, 84] width 157 height 22
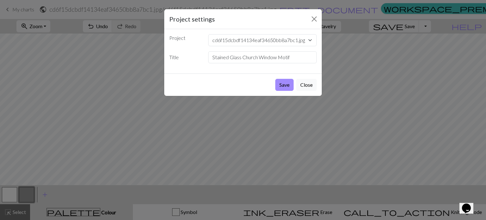
click at [281, 83] on button "Save" at bounding box center [284, 85] width 18 height 12
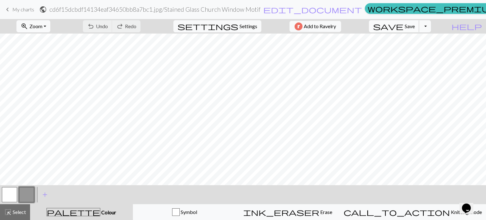
click at [414, 25] on span "Save" at bounding box center [409, 26] width 10 height 6
click at [431, 27] on button "Toggle Dropdown" at bounding box center [425, 26] width 12 height 12
click at [425, 48] on button "save_alt Download" at bounding box center [378, 50] width 104 height 10
click at [431, 20] on button "Toggle Dropdown" at bounding box center [425, 26] width 12 height 12
click at [429, 52] on button "save_alt Download" at bounding box center [378, 50] width 104 height 10
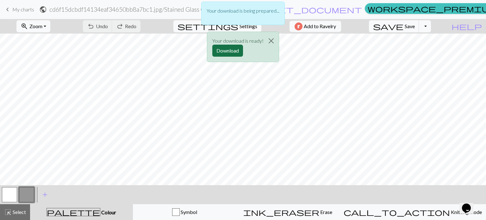
click at [218, 47] on button "Download" at bounding box center [227, 51] width 31 height 12
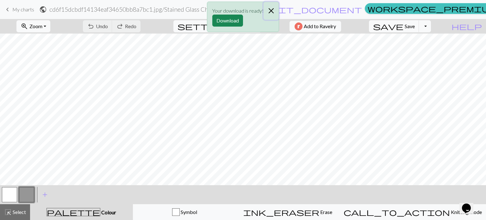
click at [273, 9] on button "Close" at bounding box center [270, 11] width 15 height 18
